Goal: Transaction & Acquisition: Purchase product/service

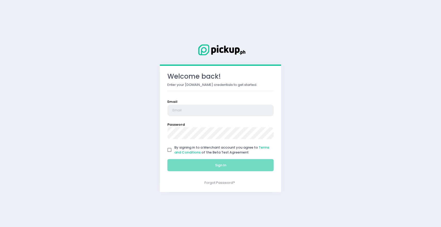
click at [186, 106] on input "email" at bounding box center [220, 111] width 106 height 12
type input ";"
type input "louiealmario@gmail.com"
click at [171, 150] on input "By signing in to a Merchant account you agree to Terms and Conditions of the Be…" at bounding box center [169, 150] width 10 height 10
checkbox input "true"
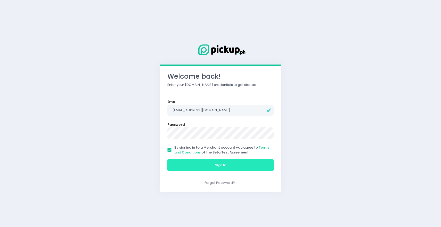
click at [205, 163] on button "Sign In" at bounding box center [220, 165] width 106 height 12
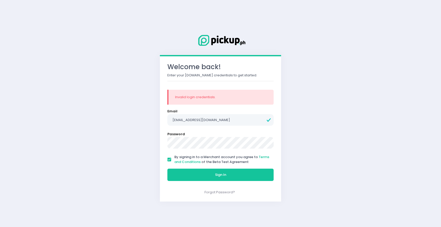
click at [167, 169] on button "Sign In" at bounding box center [220, 175] width 106 height 12
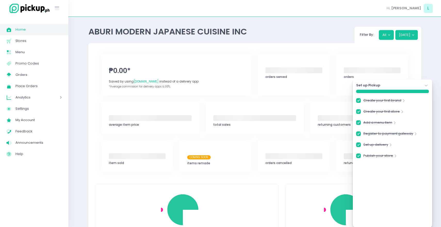
checkbox input "true"
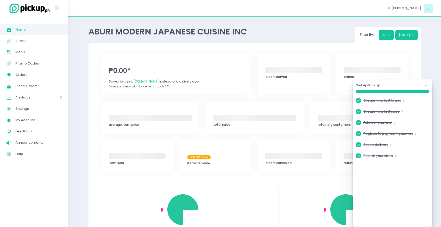
checkbox input "true"
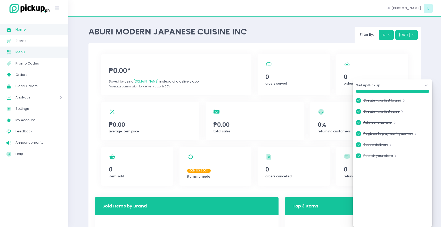
click at [33, 50] on span "Menu" at bounding box center [38, 52] width 46 height 7
checkbox input "true"
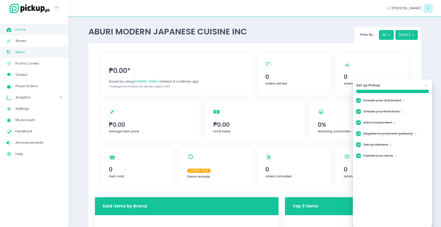
checkbox input "true"
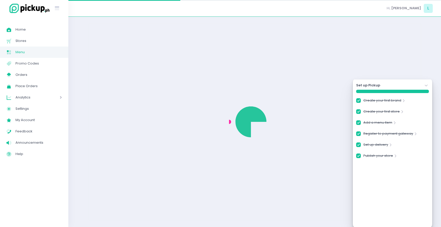
checkbox input "true"
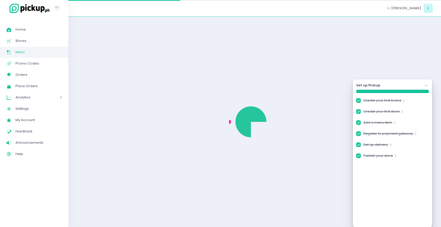
checkbox input "true"
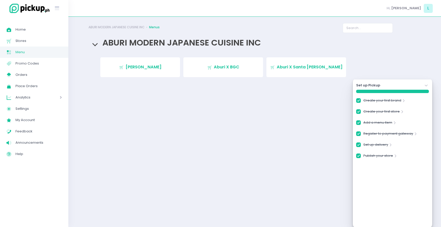
click at [427, 84] on icon "Stockholm-icons / Navigation / Angle-down Created with Sketch." at bounding box center [425, 85] width 5 height 5
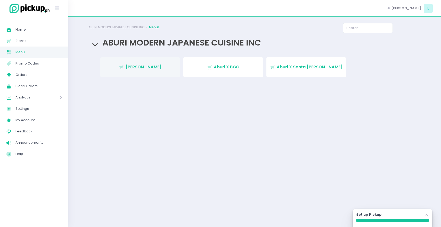
click at [146, 66] on span "Aburi Alabang" at bounding box center [143, 67] width 36 height 6
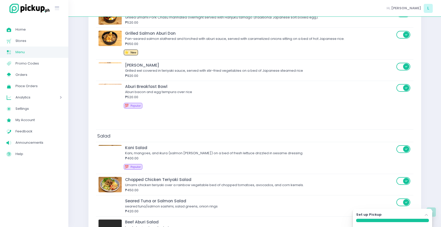
scroll to position [1353, 0]
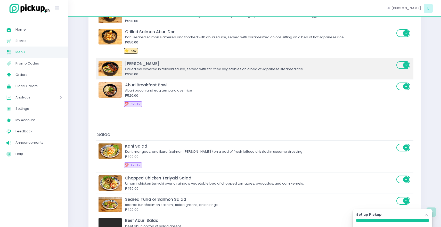
click at [105, 69] on img at bounding box center [109, 68] width 23 height 15
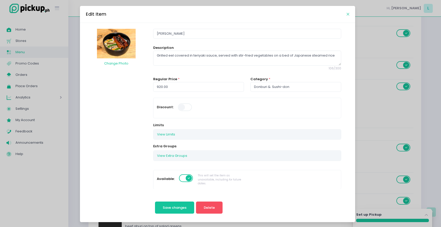
click at [348, 13] on icon "Close" at bounding box center [347, 14] width 3 height 4
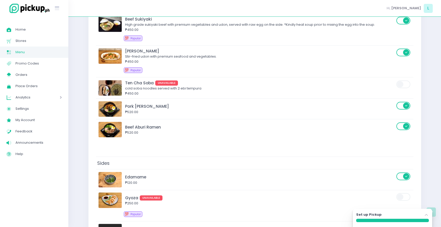
scroll to position [2223, 0]
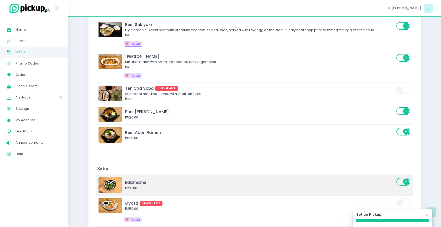
click at [112, 181] on img at bounding box center [109, 185] width 23 height 15
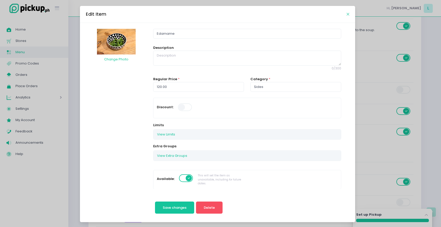
click at [348, 15] on icon "Close" at bounding box center [347, 14] width 3 height 4
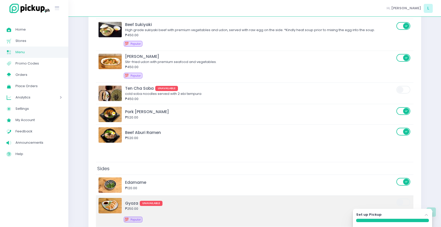
click at [103, 206] on img at bounding box center [109, 205] width 23 height 15
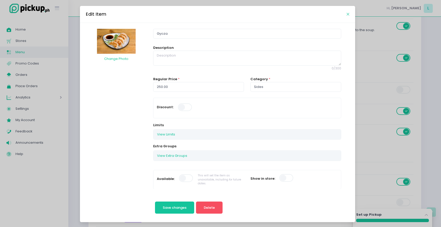
click at [347, 13] on icon "Close" at bounding box center [347, 14] width 3 height 4
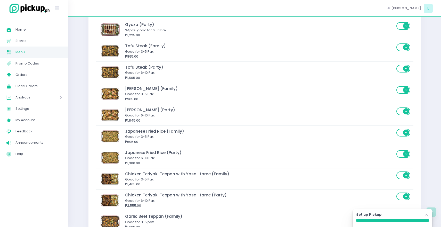
scroll to position [3099, 0]
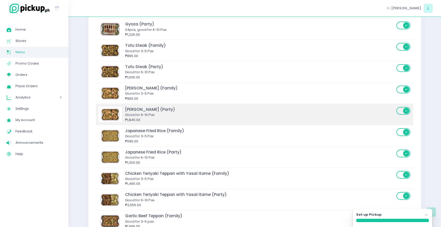
click at [109, 118] on img at bounding box center [109, 114] width 23 height 15
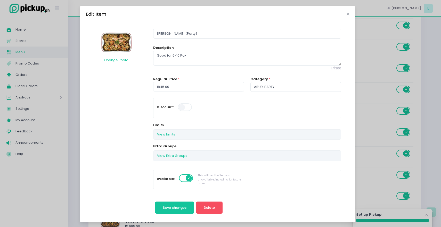
click at [119, 39] on img at bounding box center [116, 42] width 39 height 26
click at [114, 36] on img at bounding box center [116, 42] width 39 height 26
click at [347, 15] on icon "Close" at bounding box center [347, 14] width 3 height 4
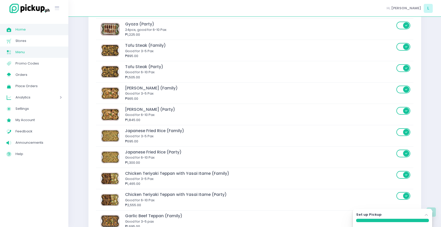
click at [32, 30] on span "Home" at bounding box center [38, 29] width 46 height 7
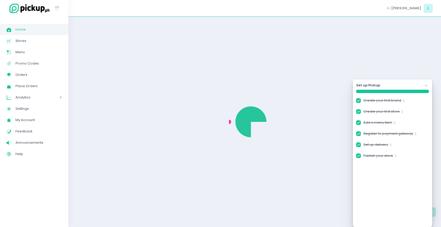
checkbox input "true"
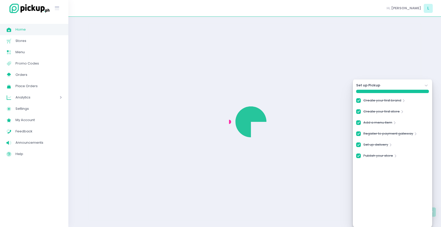
checkbox input "true"
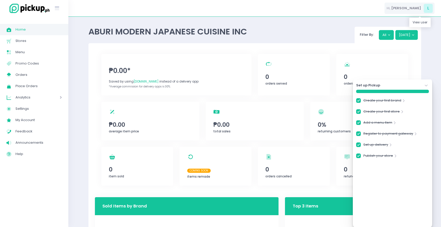
click at [415, 6] on span "Louie" at bounding box center [406, 8] width 30 height 5
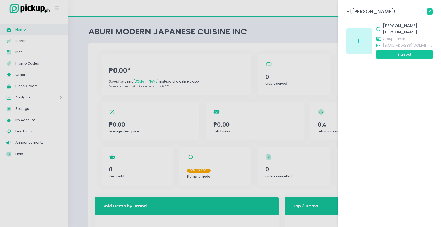
click at [430, 11] on link at bounding box center [429, 12] width 6 height 6
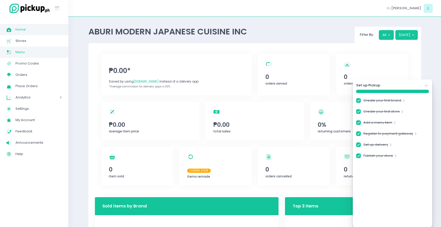
click at [26, 52] on span "Menu" at bounding box center [38, 52] width 46 height 7
checkbox input "true"
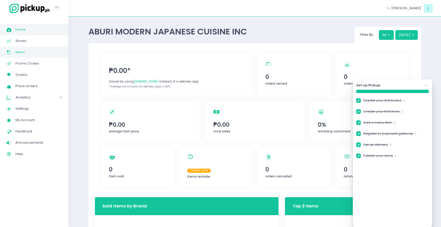
checkbox input "true"
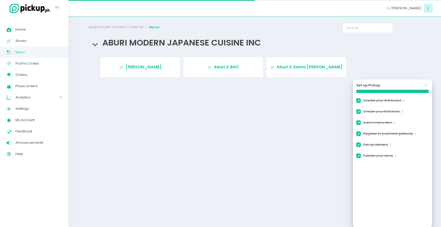
checkbox input "true"
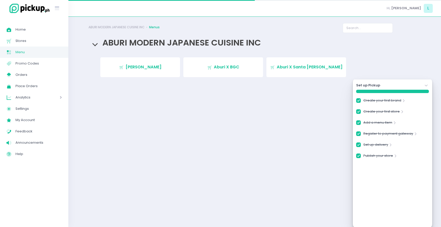
checkbox input "true"
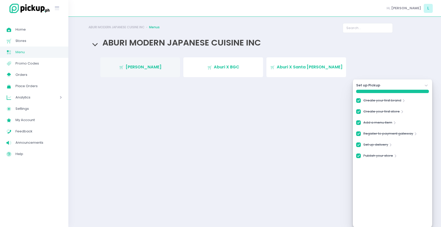
click at [150, 67] on span "Aburi Alabang" at bounding box center [143, 67] width 36 height 6
checkbox input "true"
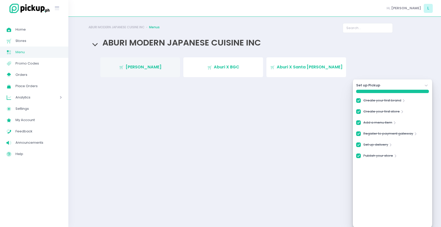
checkbox input "true"
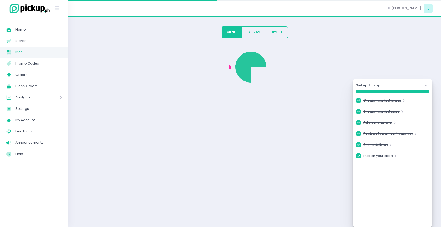
checkbox input "true"
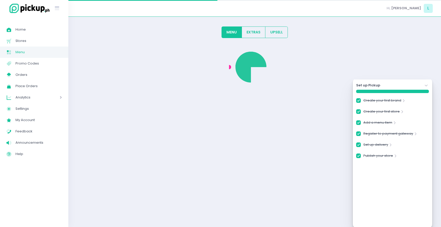
checkbox input "true"
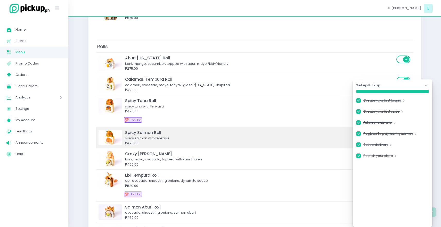
scroll to position [437, 0]
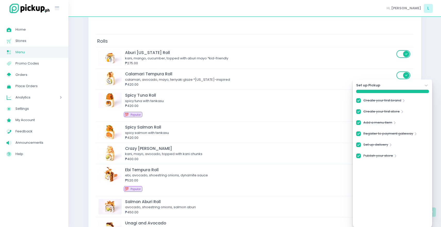
click at [426, 84] on icon "Stockholm-icons / Navigation / Angle-down Created with Sketch." at bounding box center [425, 85] width 5 height 5
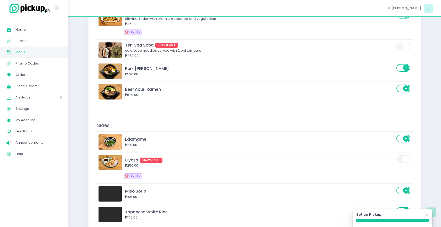
scroll to position [2210, 0]
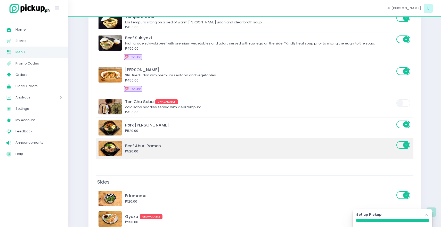
click at [104, 149] on img at bounding box center [109, 148] width 23 height 15
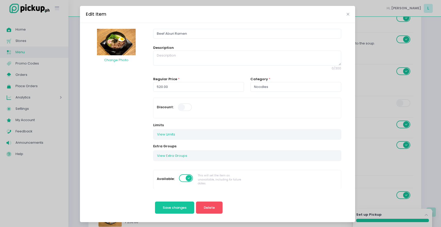
click at [124, 47] on img at bounding box center [116, 42] width 39 height 27
click at [348, 13] on icon "Close" at bounding box center [347, 14] width 3 height 4
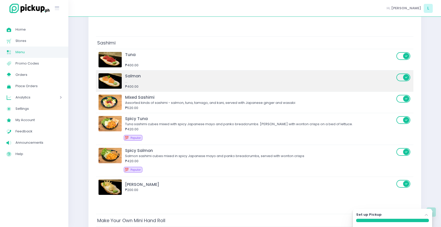
scroll to position [447, 0]
